Goal: Complete application form

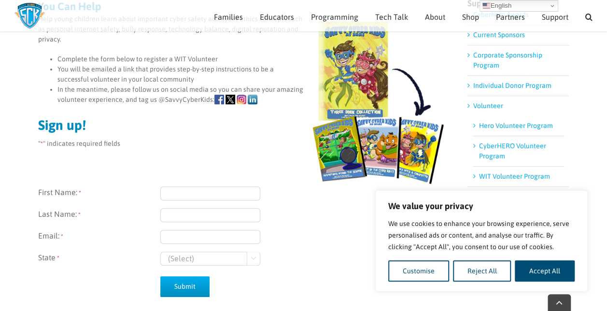
scroll to position [136, 0]
click at [167, 194] on input "First Name: *" at bounding box center [210, 193] width 100 height 14
type input "[PERSON_NAME]"
type input "Kisiloski-Cope"
type input "[PERSON_NAME][EMAIL_ADDRESS][PERSON_NAME][DOMAIN_NAME]"
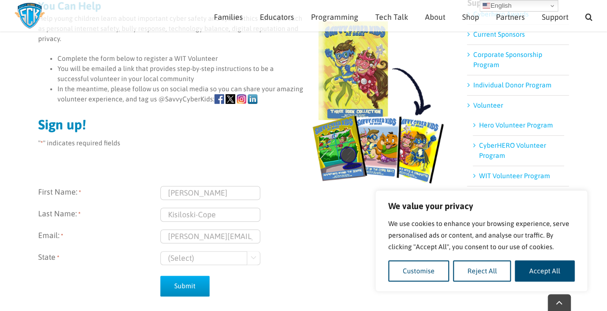
select select "[US_STATE]"
click at [181, 282] on input "Submit" at bounding box center [184, 286] width 49 height 21
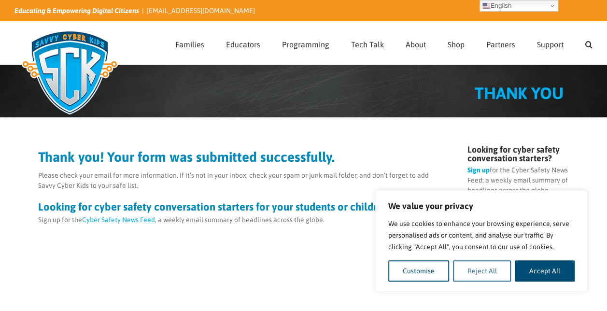
click at [476, 270] on button "Reject All" at bounding box center [482, 270] width 58 height 21
